Goal: Navigation & Orientation: Find specific page/section

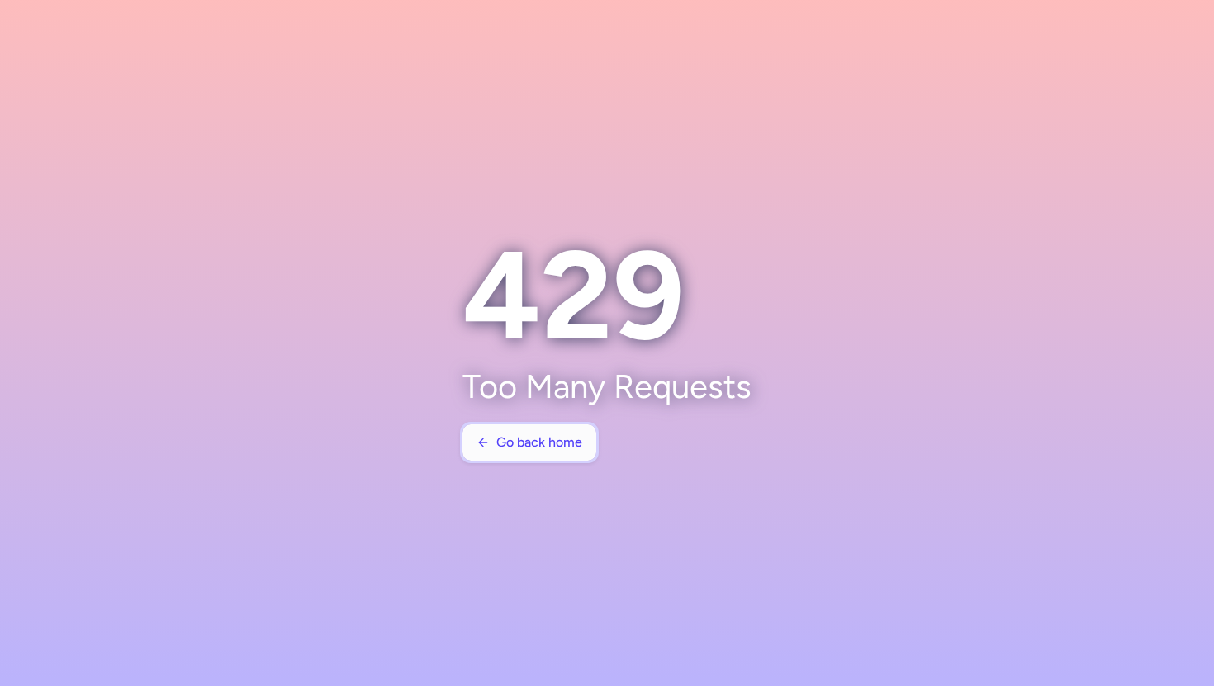
click at [518, 439] on span "Go back home" at bounding box center [539, 442] width 86 height 15
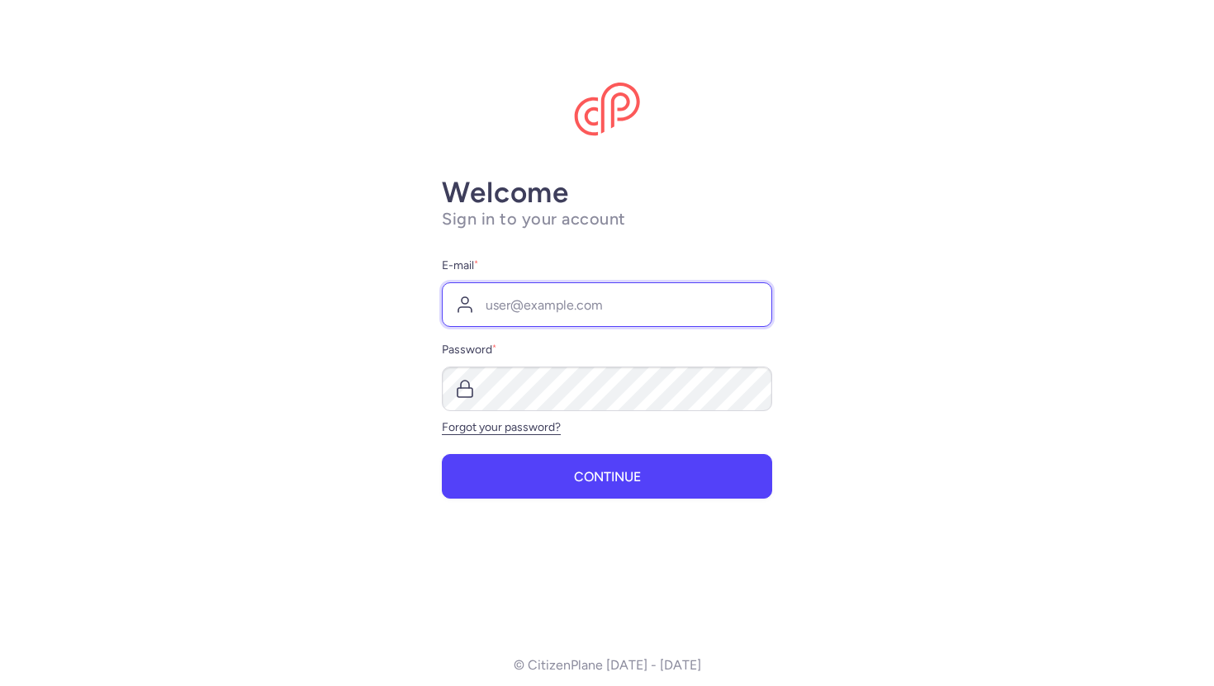
click at [567, 291] on input "E-mail *" at bounding box center [607, 304] width 330 height 45
click at [614, 311] on input "citizenplane@example.com" at bounding box center [607, 304] width 330 height 45
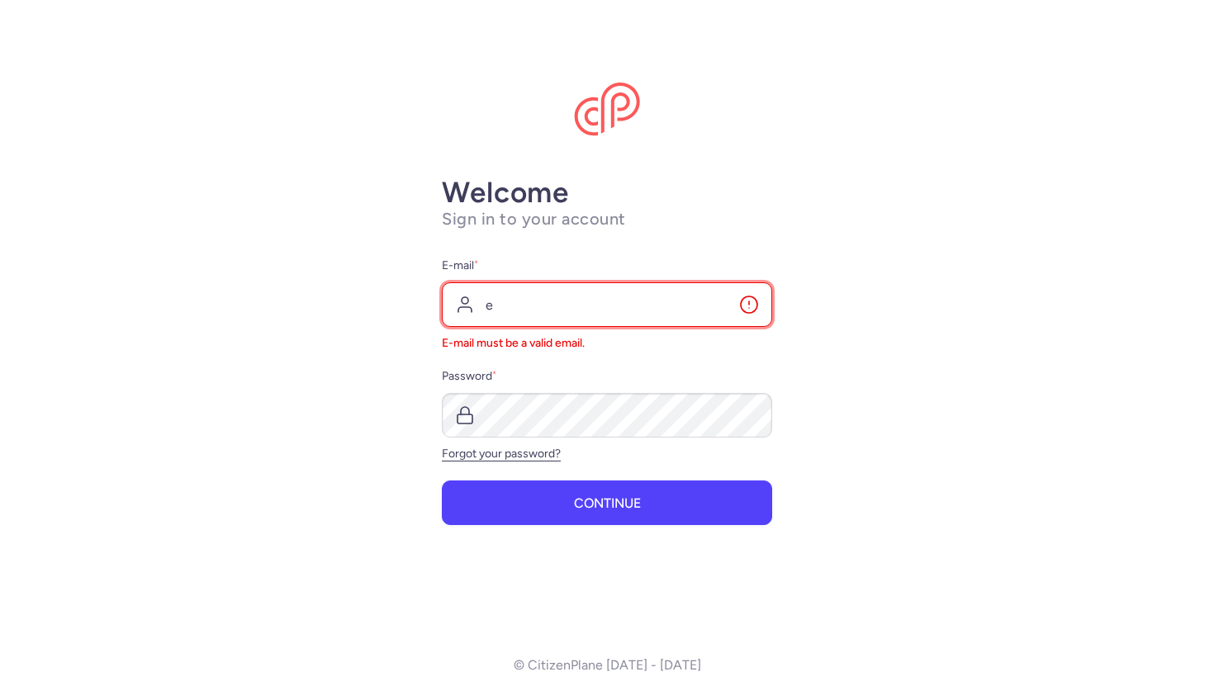
type input "ebondot@citizenplane.com"
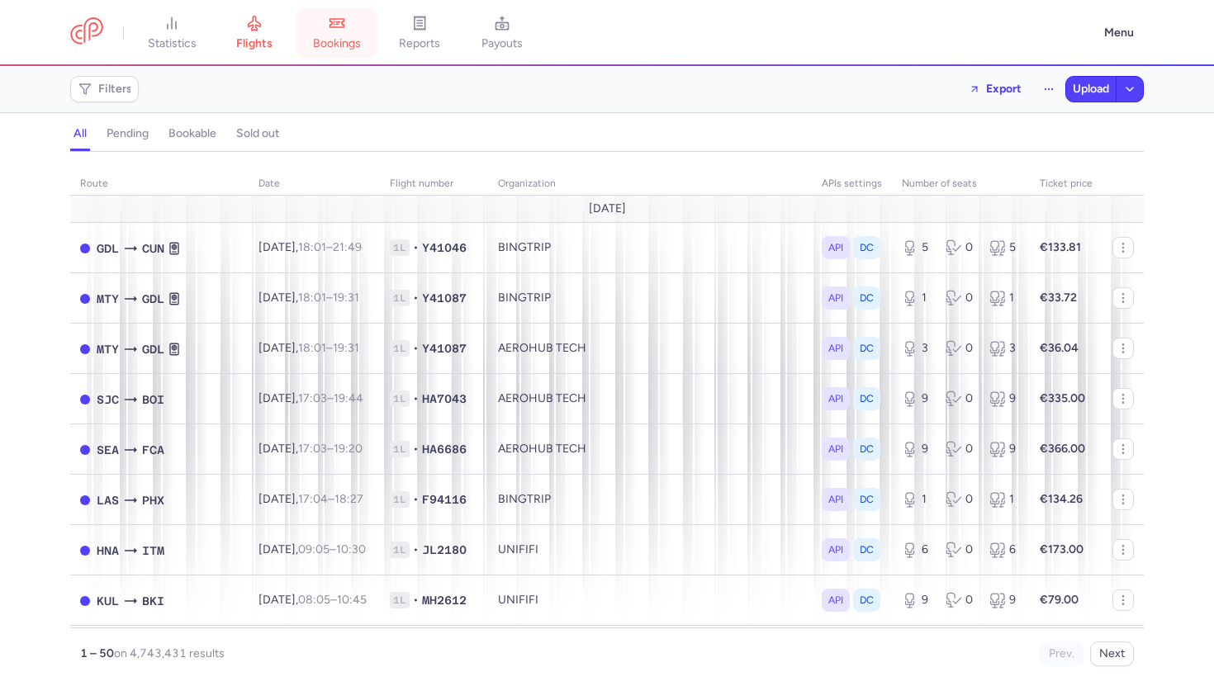
click at [342, 48] on span "bookings" at bounding box center [337, 43] width 48 height 15
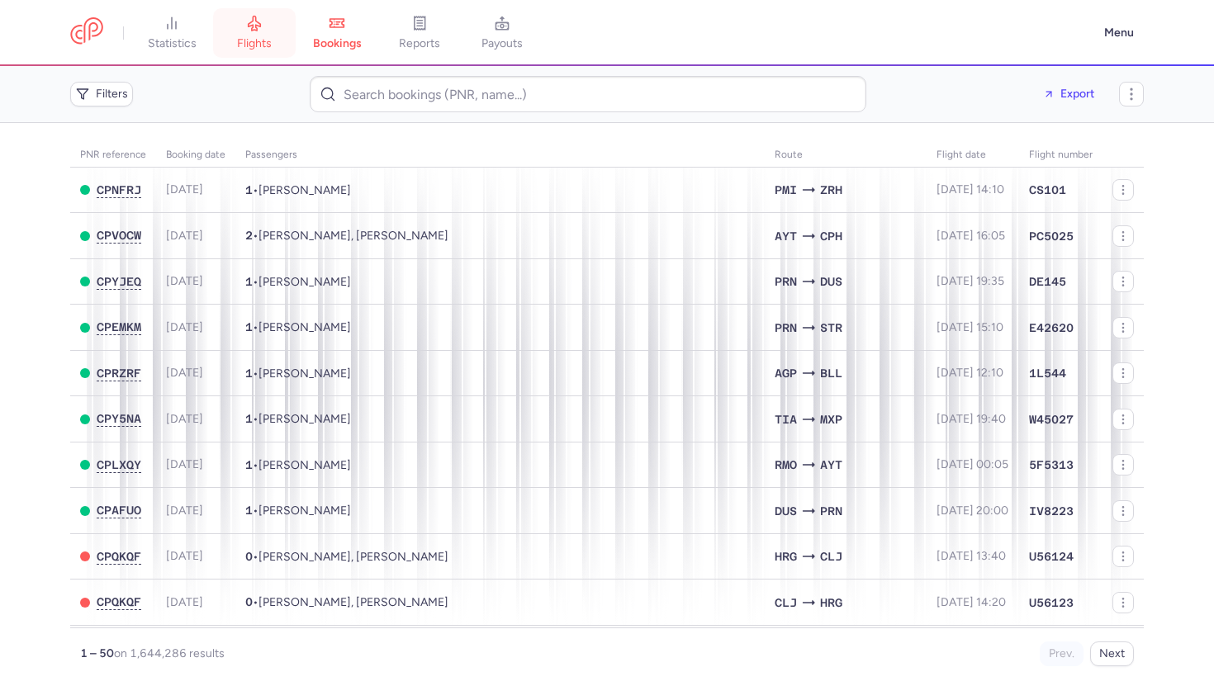
click at [268, 31] on link "flights" at bounding box center [254, 33] width 83 height 36
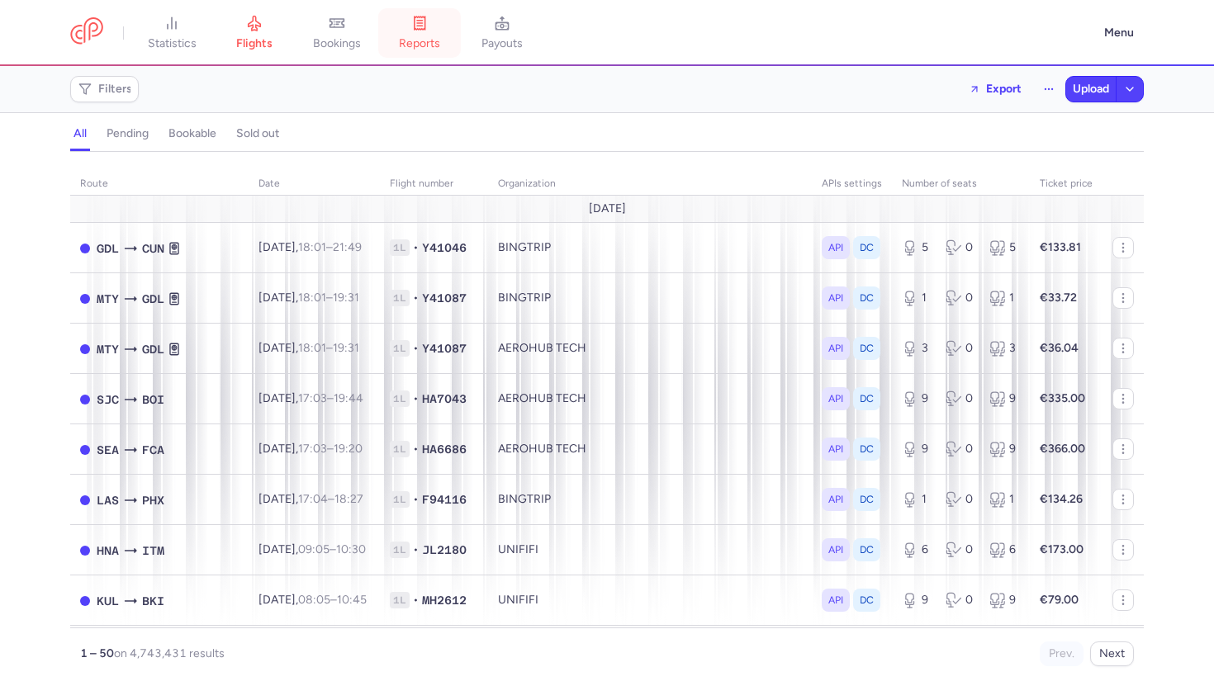
click at [415, 46] on span "reports" at bounding box center [419, 43] width 41 height 15
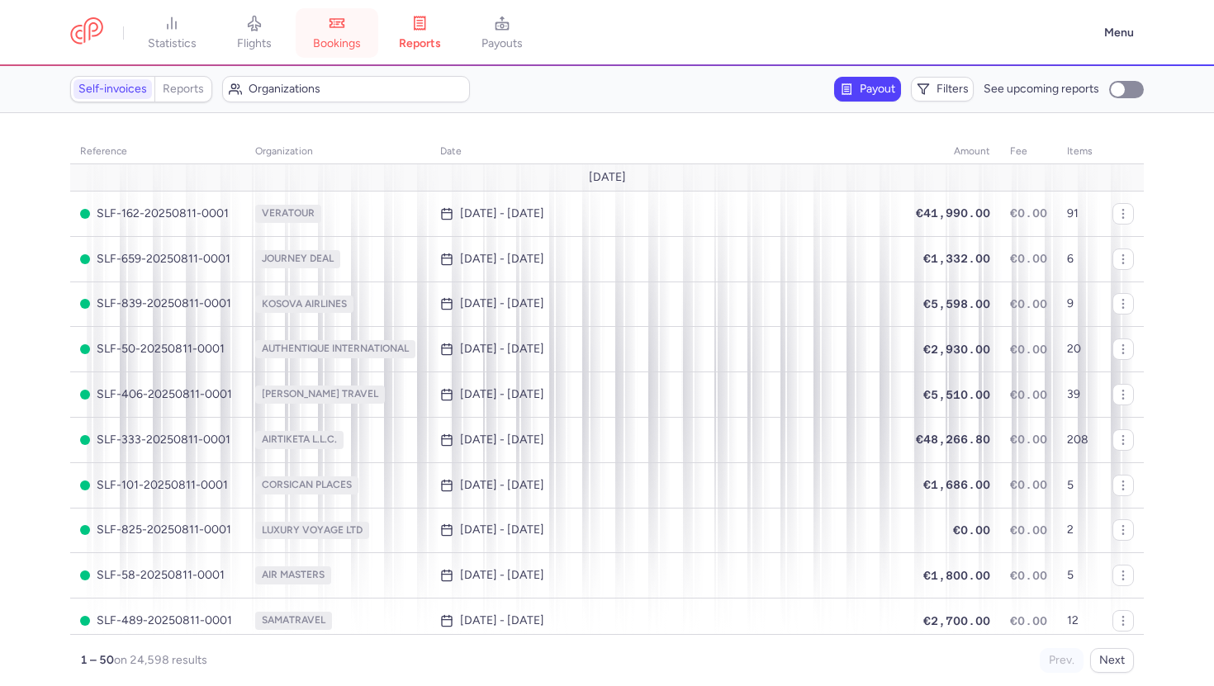
click at [340, 40] on span "bookings" at bounding box center [337, 43] width 48 height 15
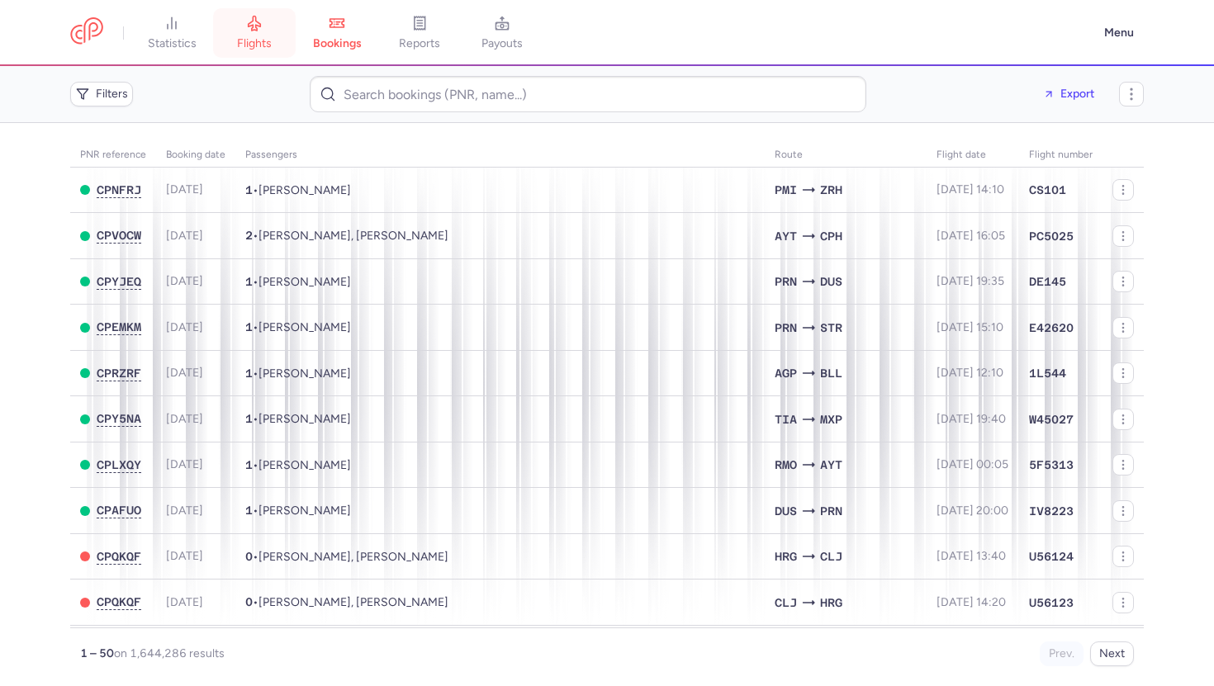
click at [256, 40] on span "flights" at bounding box center [254, 43] width 35 height 15
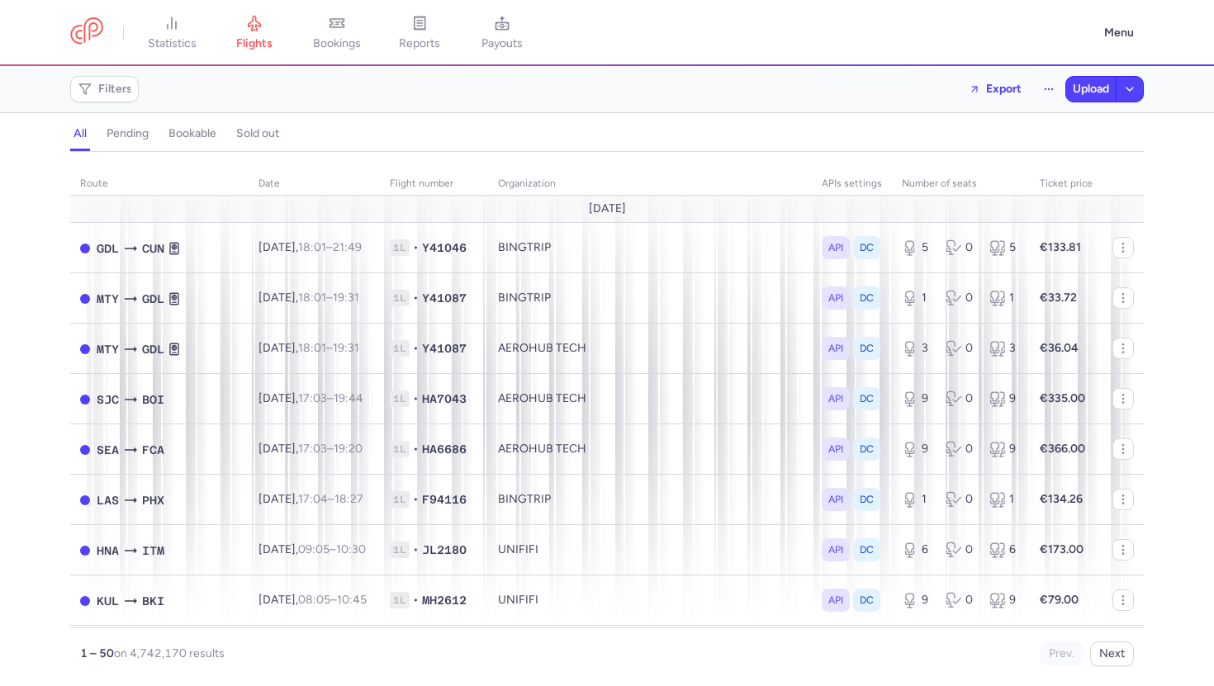
click at [712, 88] on div "Filters Export Upload" at bounding box center [607, 89] width 1087 height 40
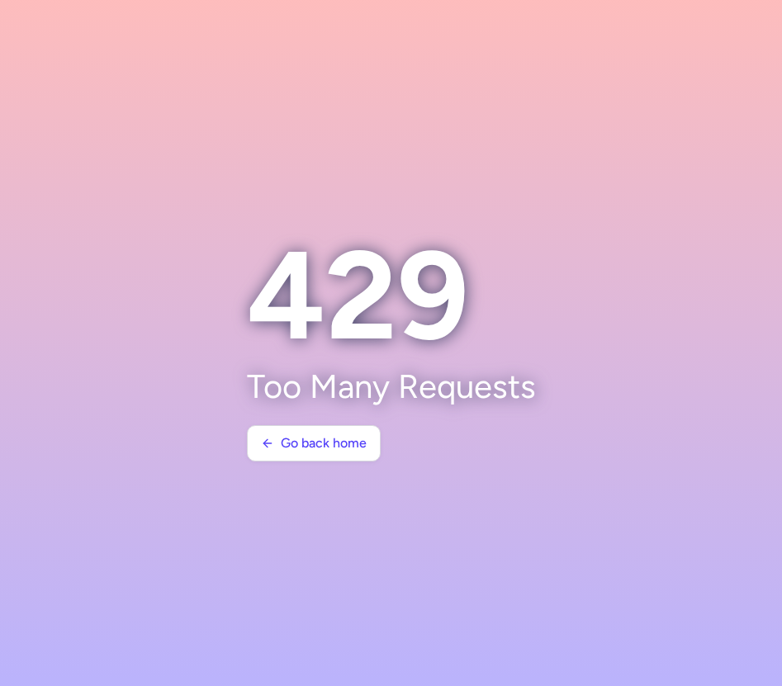
click at [702, 154] on section at bounding box center [391, 343] width 782 height 686
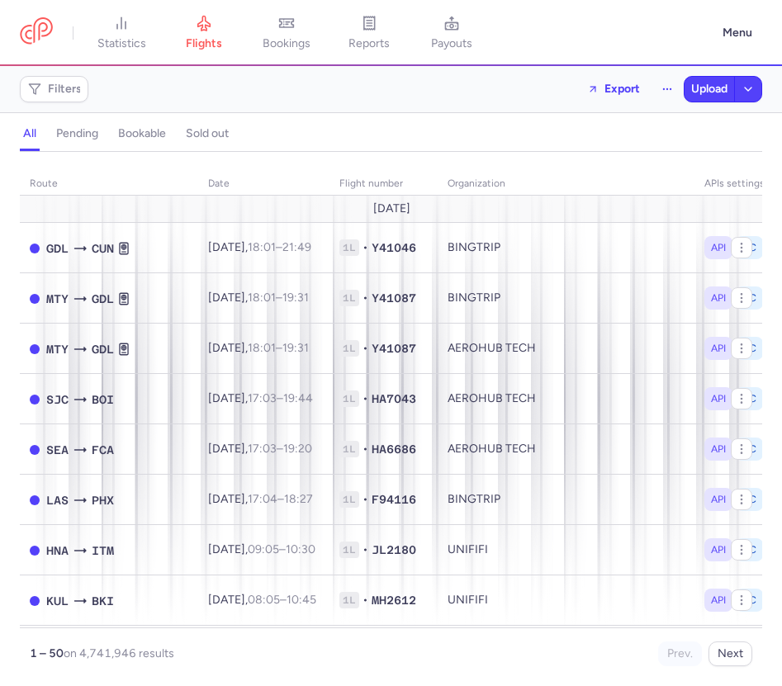
click at [345, 88] on div "Filters Export Upload" at bounding box center [391, 89] width 756 height 40
click at [315, 93] on div "Filters Export Upload" at bounding box center [391, 89] width 756 height 40
click at [362, 102] on div "Filters Export Upload" at bounding box center [391, 89] width 756 height 40
click at [302, 27] on link "bookings" at bounding box center [286, 33] width 83 height 36
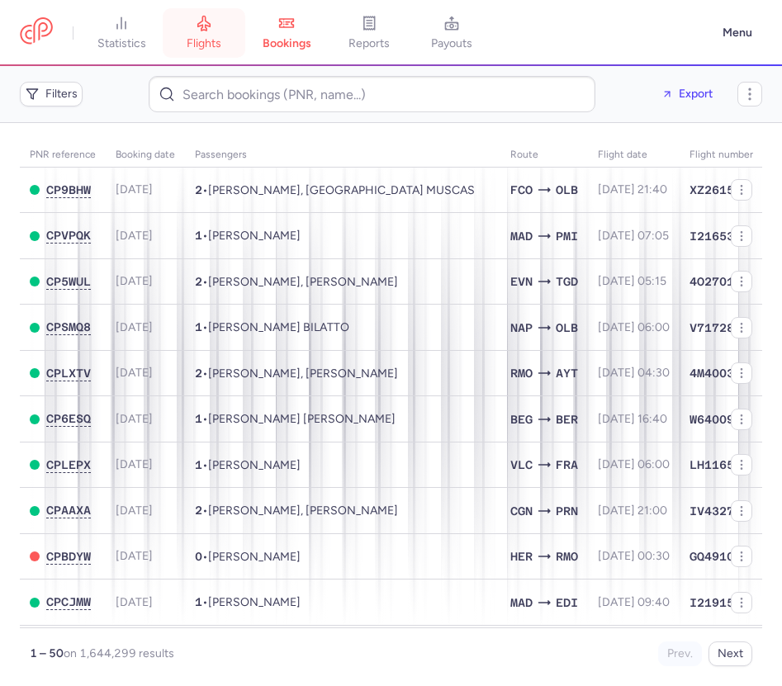
click at [216, 25] on link "flights" at bounding box center [204, 33] width 83 height 36
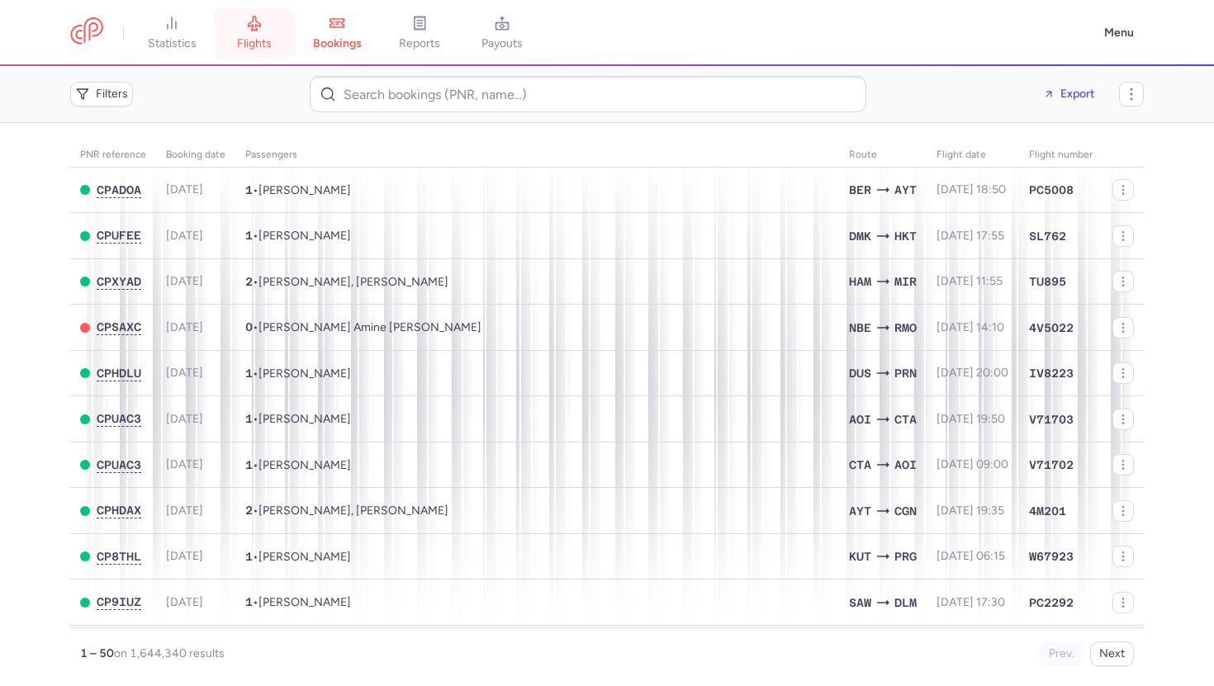
click at [255, 51] on link "flights" at bounding box center [254, 33] width 83 height 36
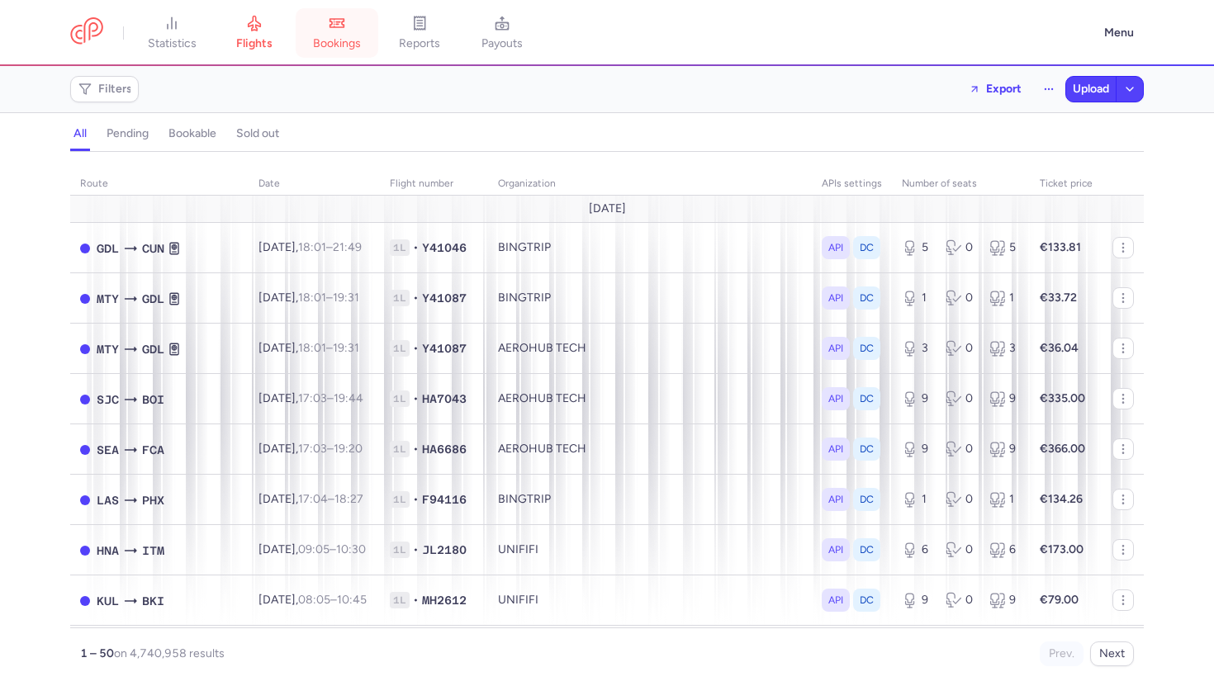
click at [348, 36] on span "bookings" at bounding box center [337, 43] width 48 height 15
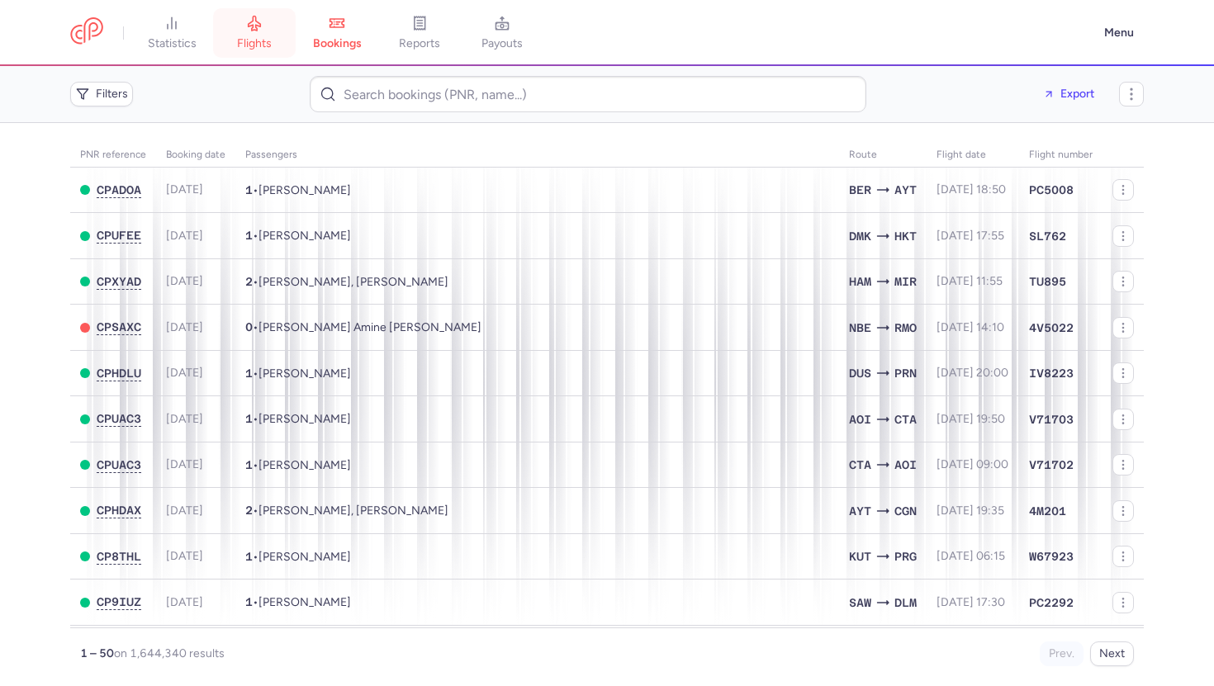
click at [261, 41] on span "flights" at bounding box center [254, 43] width 35 height 15
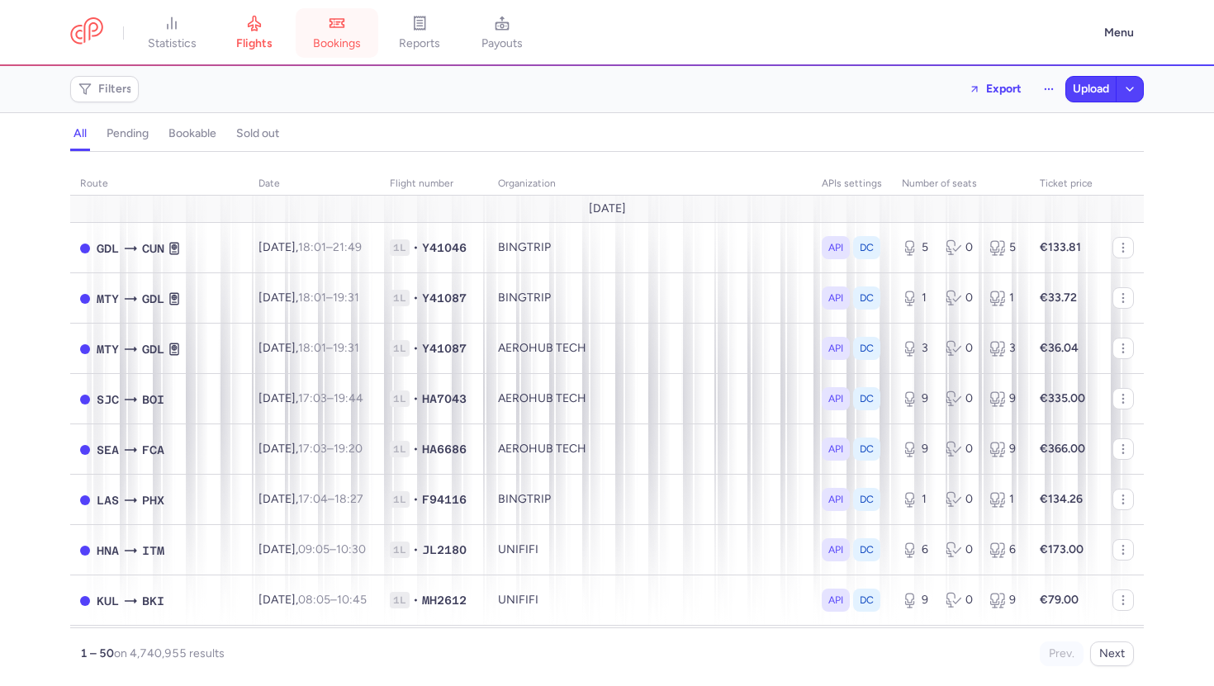
click at [339, 47] on span "bookings" at bounding box center [337, 43] width 48 height 15
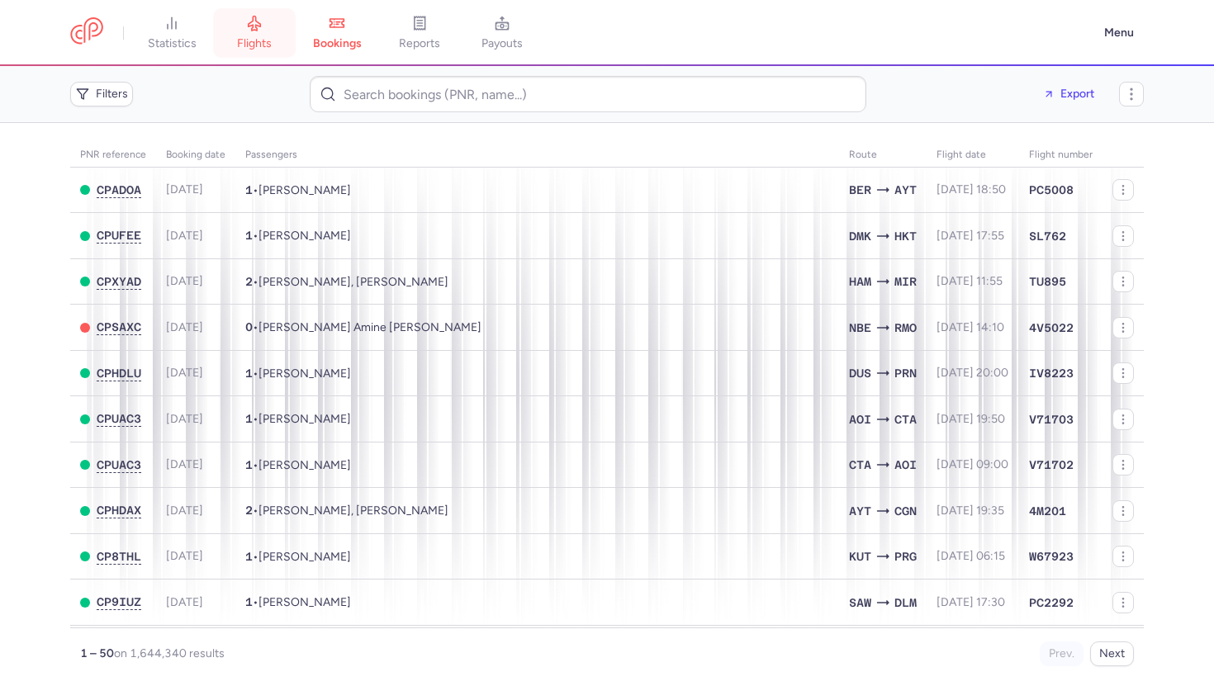
click at [260, 35] on link "flights" at bounding box center [254, 33] width 83 height 36
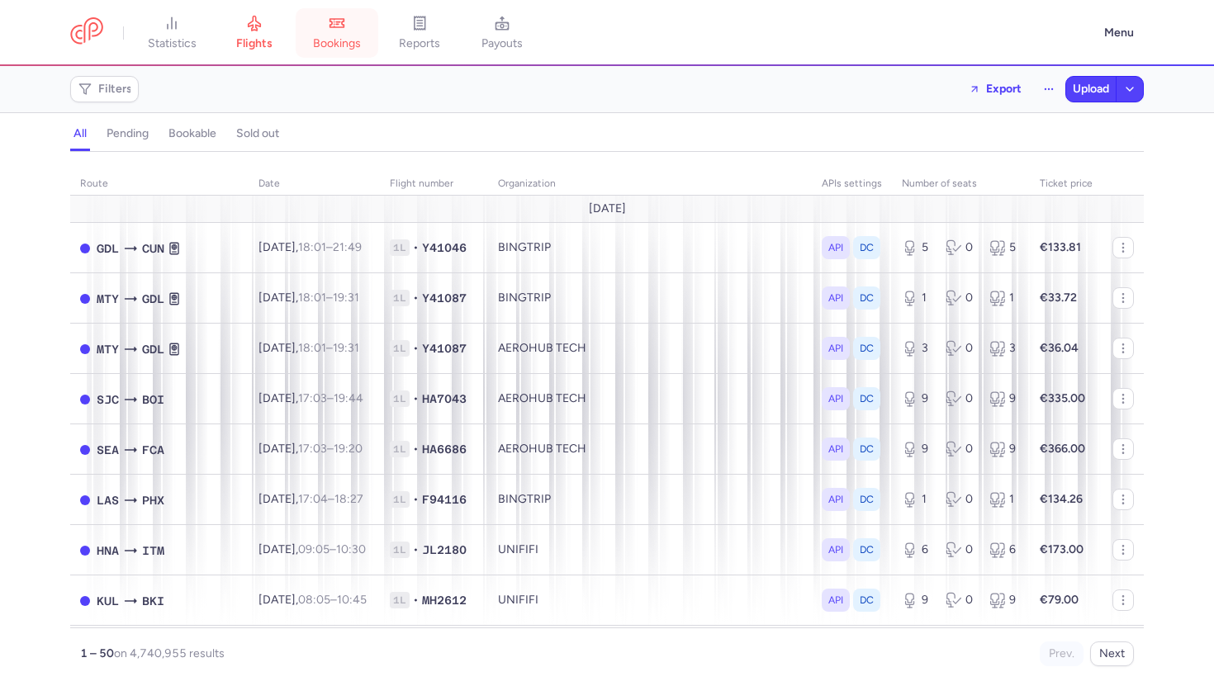
click at [335, 48] on span "bookings" at bounding box center [337, 43] width 48 height 15
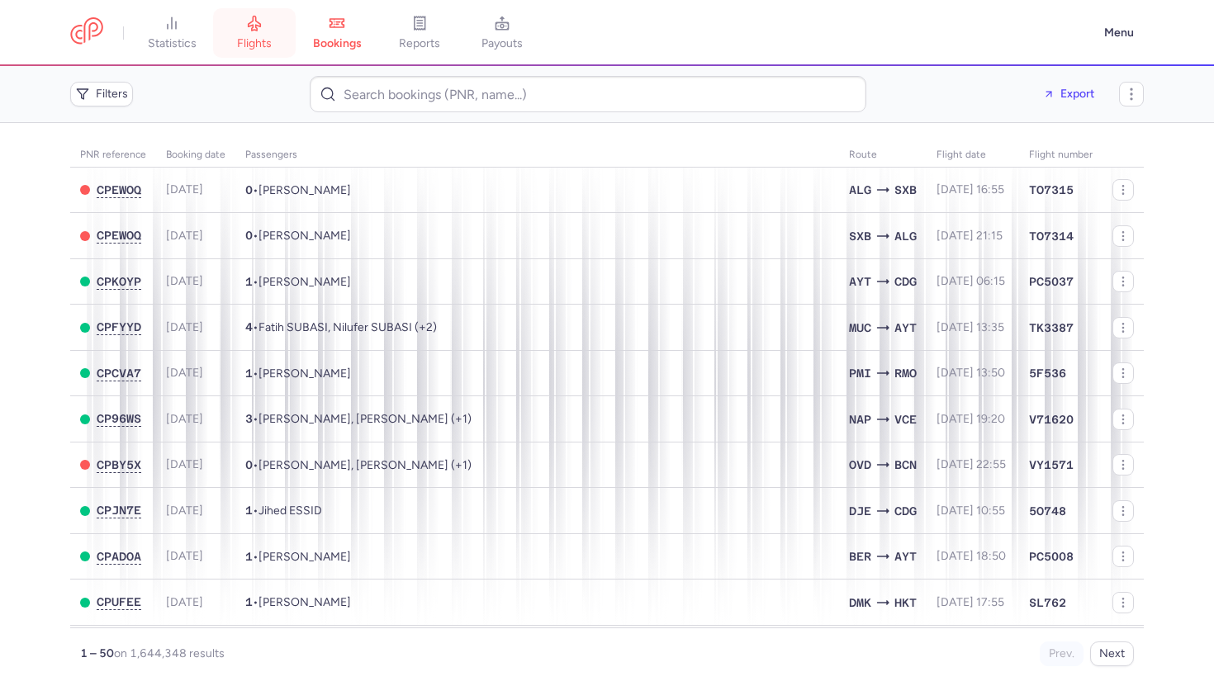
click at [259, 43] on span "flights" at bounding box center [254, 43] width 35 height 15
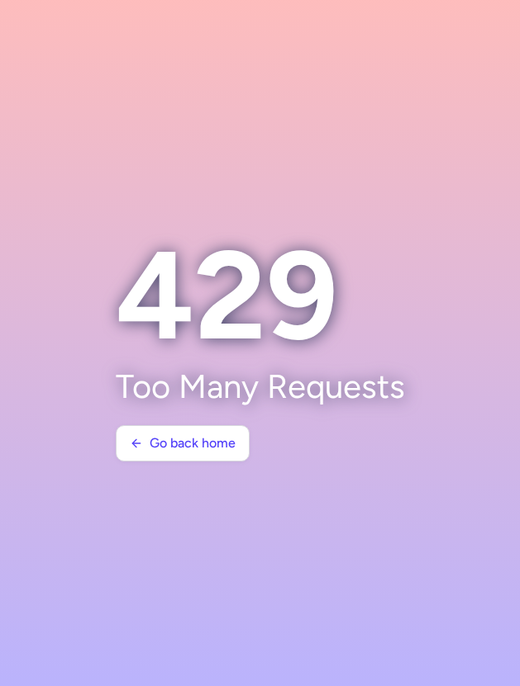
click at [453, 193] on section at bounding box center [260, 343] width 520 height 686
click at [407, 184] on section at bounding box center [260, 343] width 520 height 686
